Goal: Obtain resource: Obtain resource

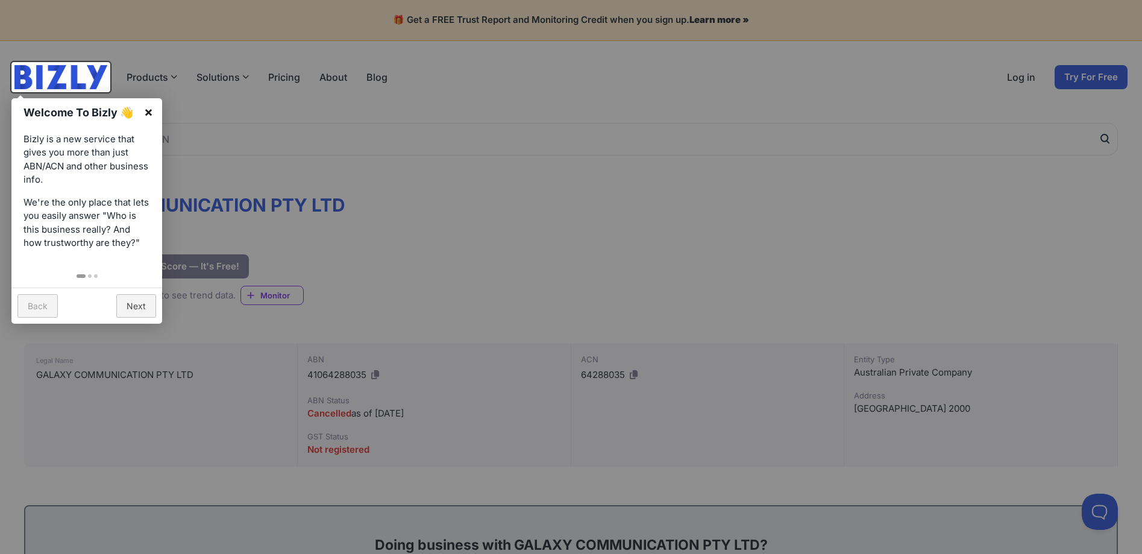
click at [148, 112] on link "×" at bounding box center [148, 111] width 27 height 27
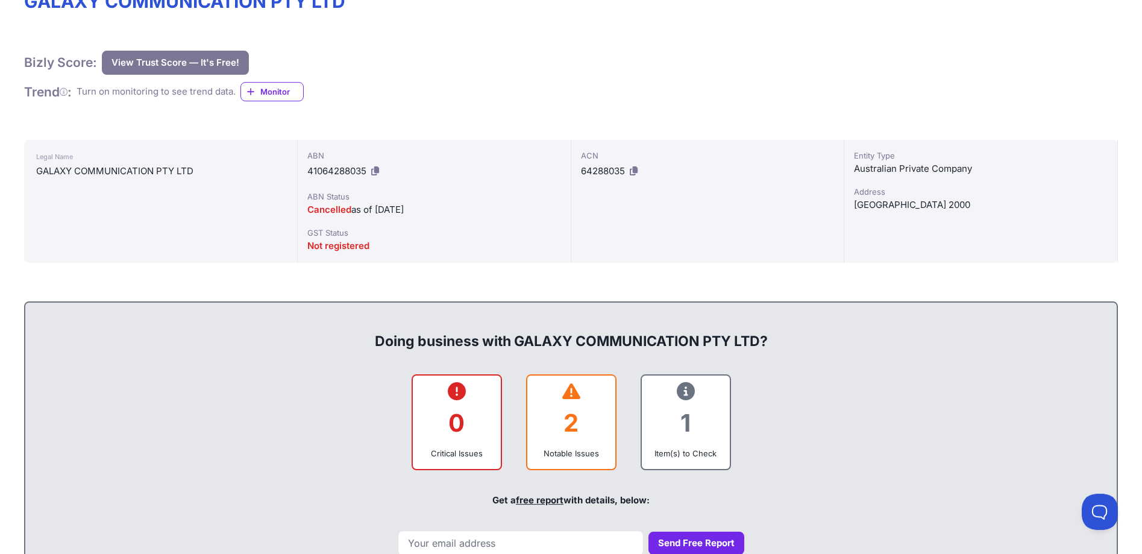
scroll to position [246, 0]
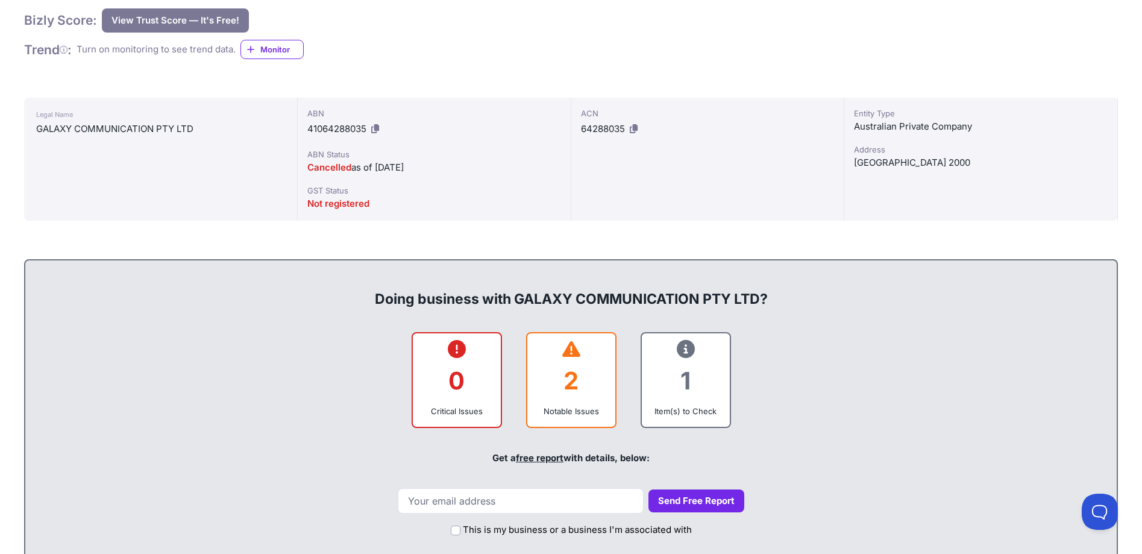
click at [569, 381] on div "2" at bounding box center [571, 380] width 69 height 49
click at [597, 380] on div "2" at bounding box center [571, 380] width 69 height 49
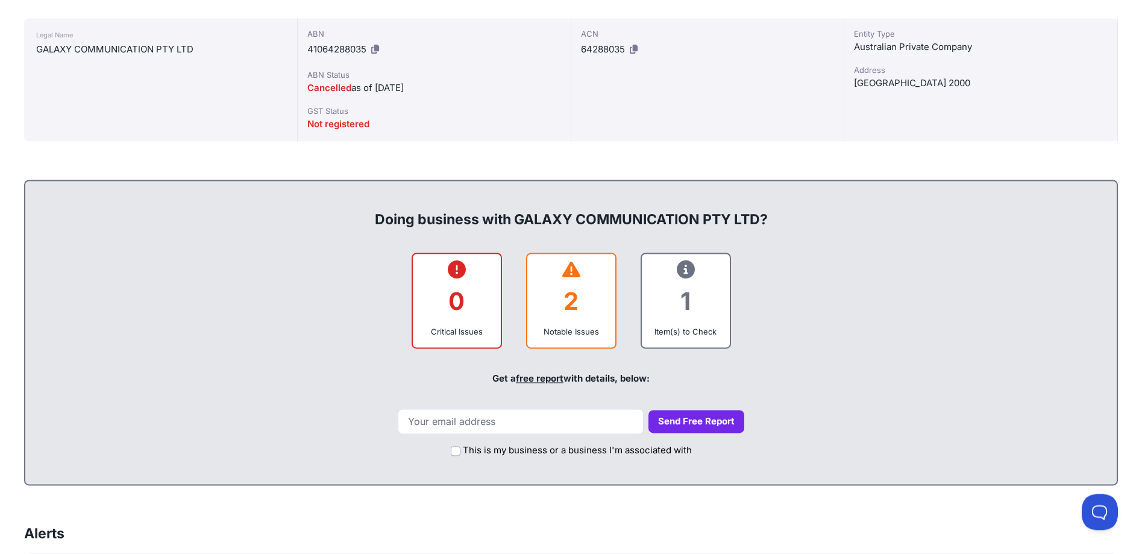
scroll to position [369, 0]
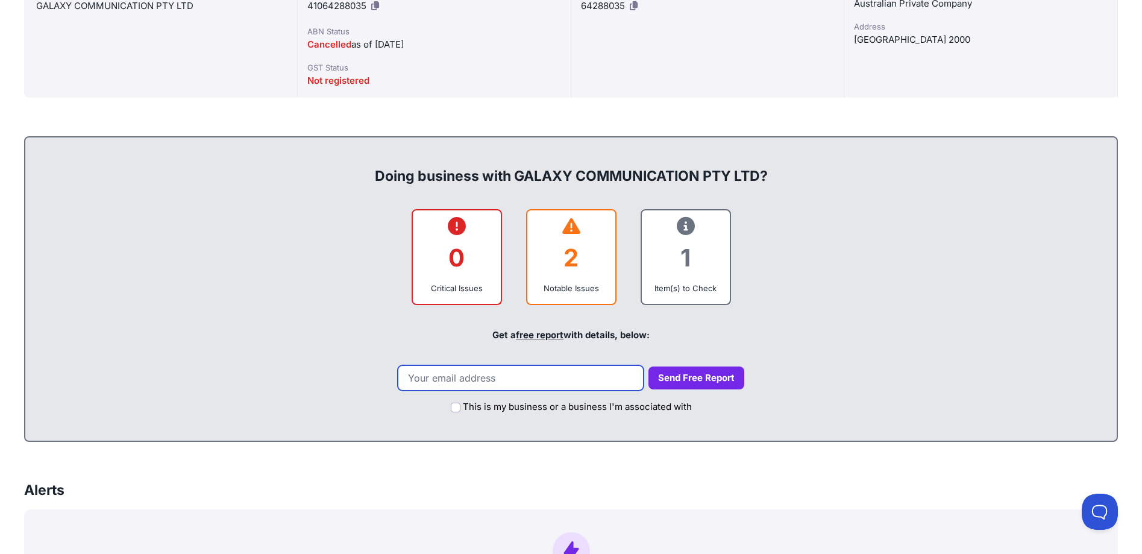
click at [524, 379] on input "email" at bounding box center [521, 377] width 246 height 25
type input "[EMAIL_ADDRESS][DOMAIN_NAME]"
click at [669, 377] on button "Send Free Report" at bounding box center [696, 377] width 96 height 23
click at [454, 406] on input "This is my business or a business I'm associated with" at bounding box center [456, 407] width 10 height 10
checkbox input "true"
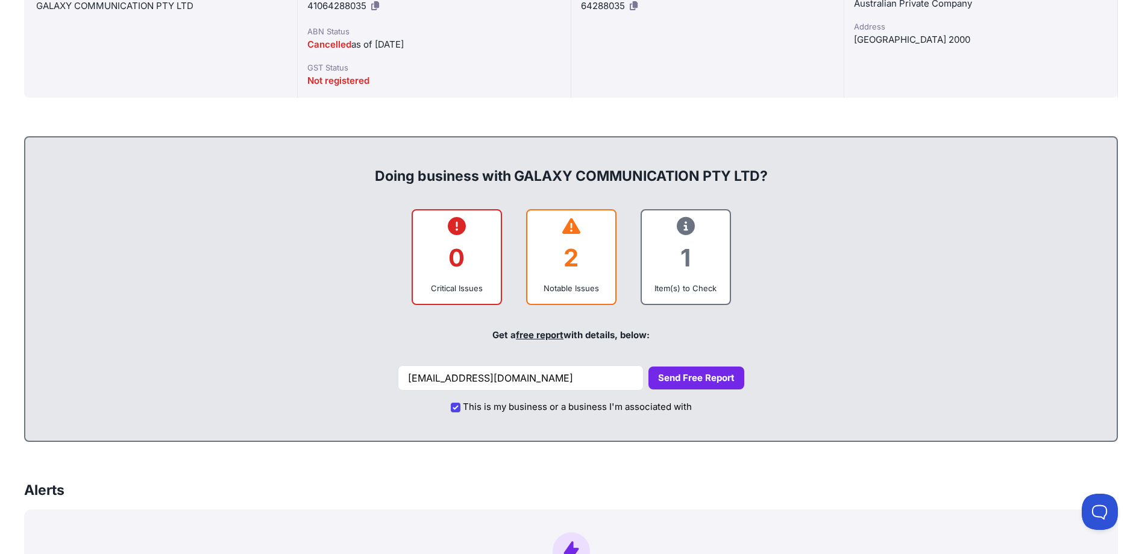
click at [690, 375] on button "Send Free Report" at bounding box center [696, 377] width 96 height 23
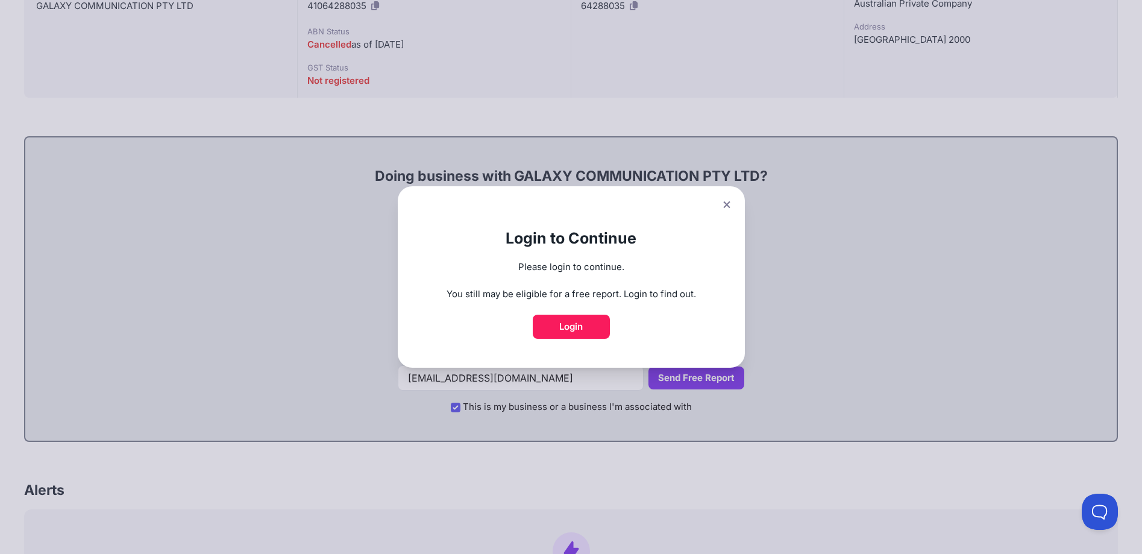
click at [729, 206] on icon at bounding box center [726, 205] width 7 height 8
